Goal: Information Seeking & Learning: Stay updated

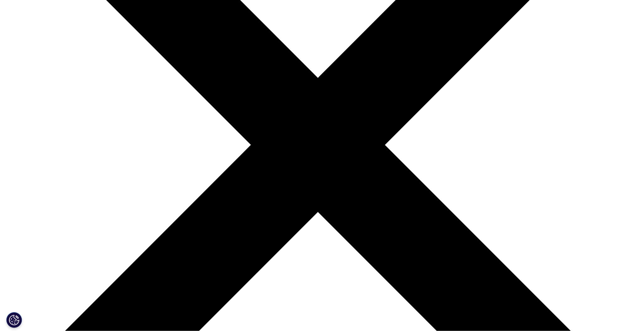
scroll to position [182, 0]
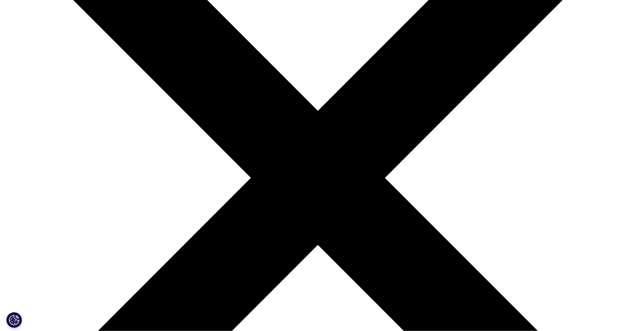
scroll to position [0, 0]
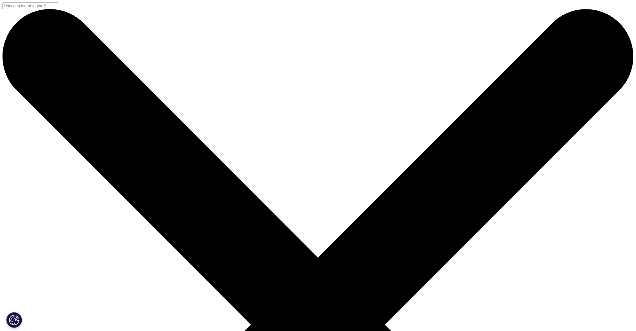
drag, startPoint x: 134, startPoint y: 81, endPoint x: 348, endPoint y: 128, distance: 219.1
copy h2 "IQVIAジャパングループは京大病院との連携により治験参加候補者スクリーニングのDXに関する共同研究を開始"
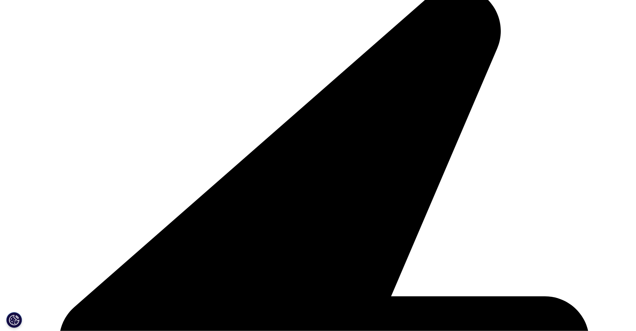
scroll to position [133, 0]
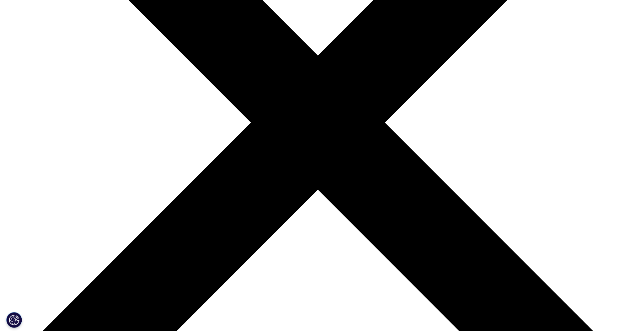
scroll to position [207, 0]
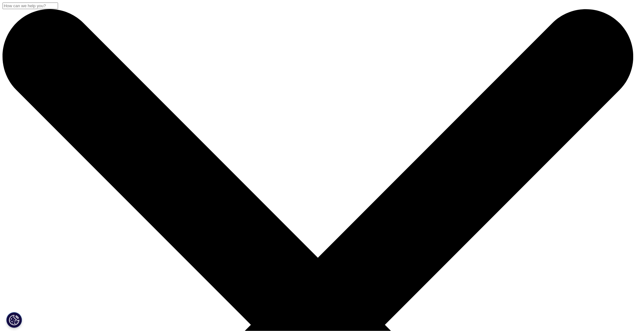
drag, startPoint x: 133, startPoint y: 78, endPoint x: 308, endPoint y: 116, distance: 179.4
copy h2 "IQVIA Announces Launch of Clinical Trial Financial Suite"
